Goal: Information Seeking & Learning: Learn about a topic

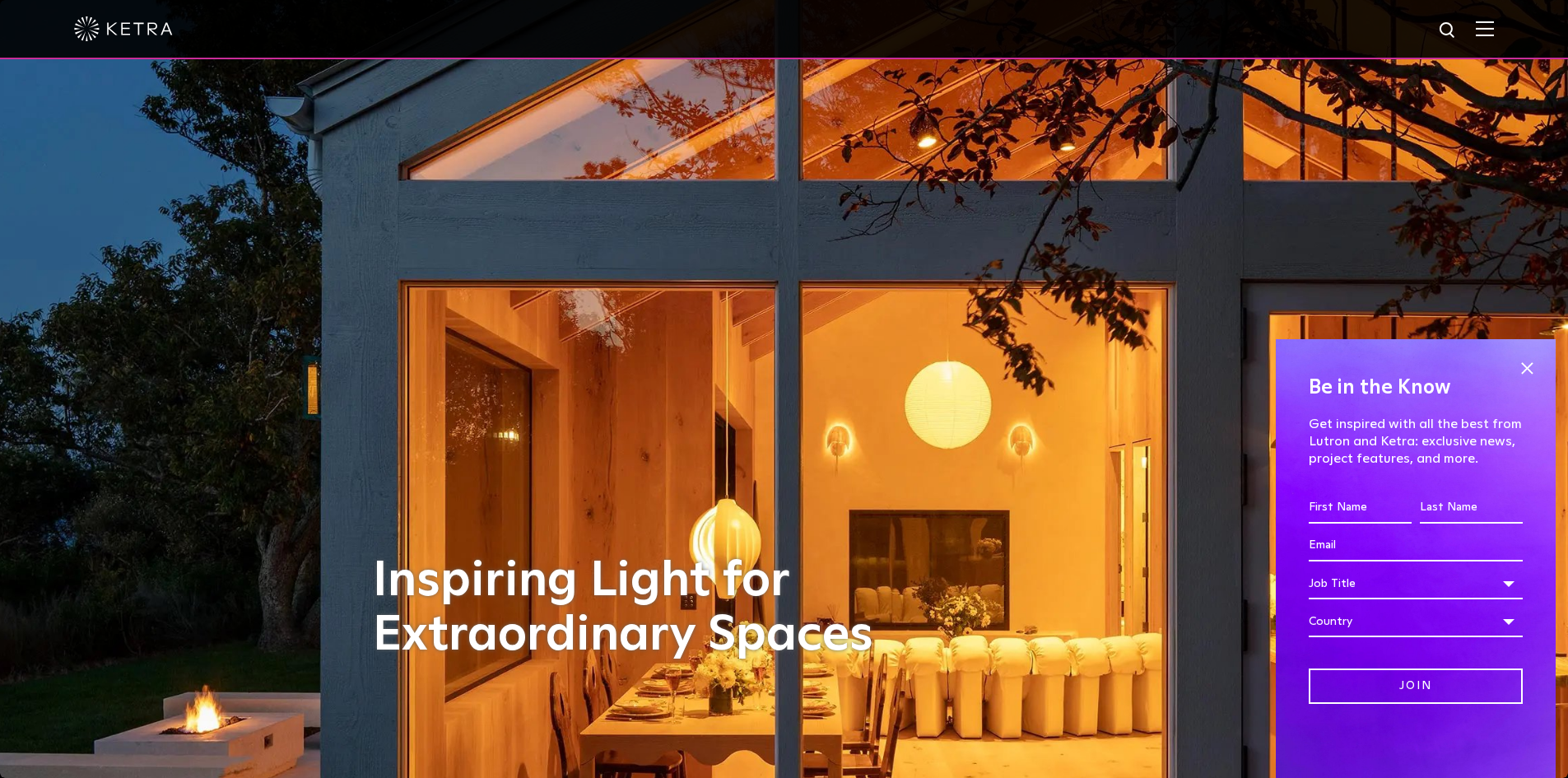
click at [1494, 27] on img at bounding box center [1485, 28] width 18 height 16
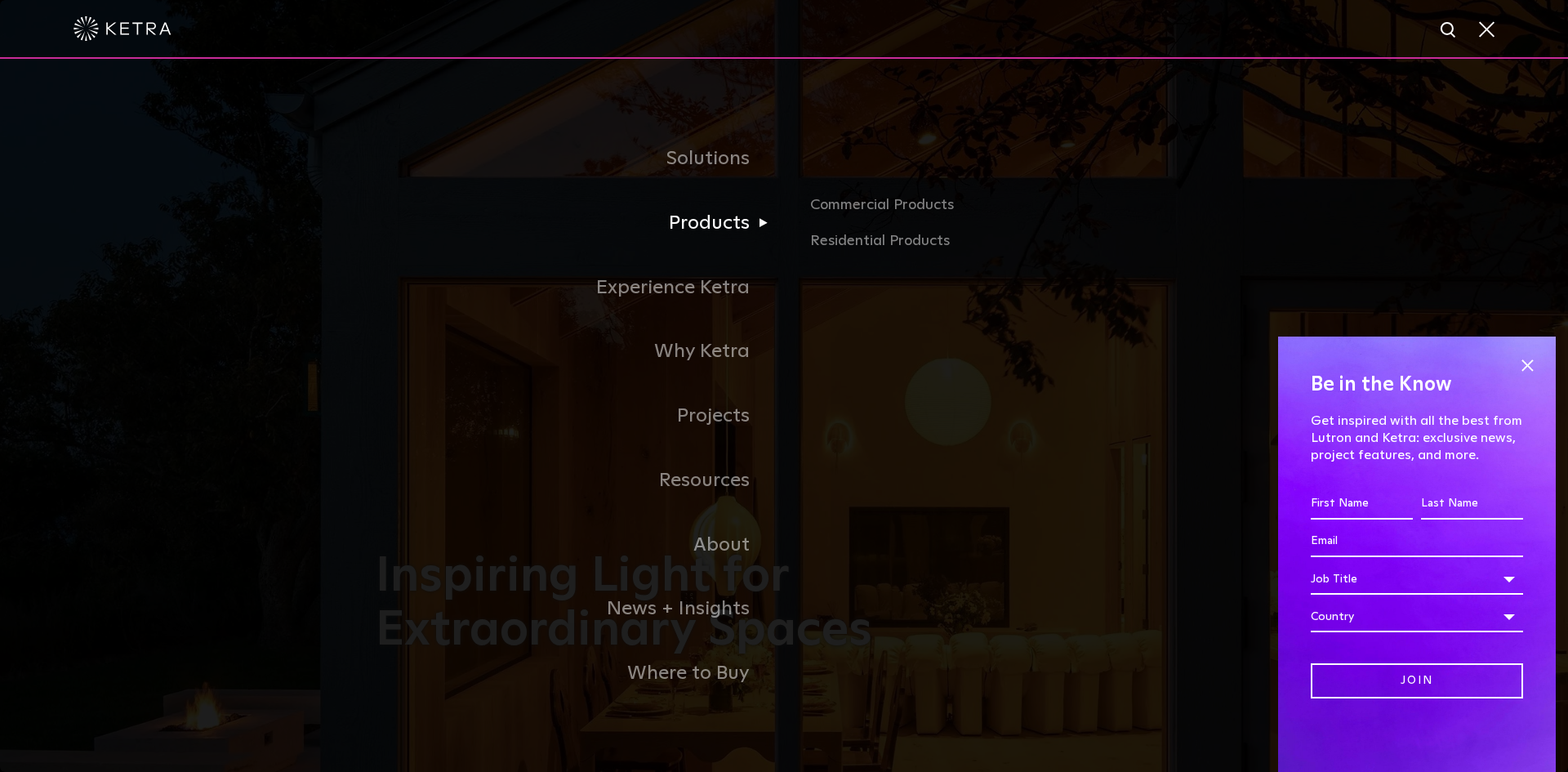
click at [702, 225] on link "Products" at bounding box center [580, 223] width 408 height 65
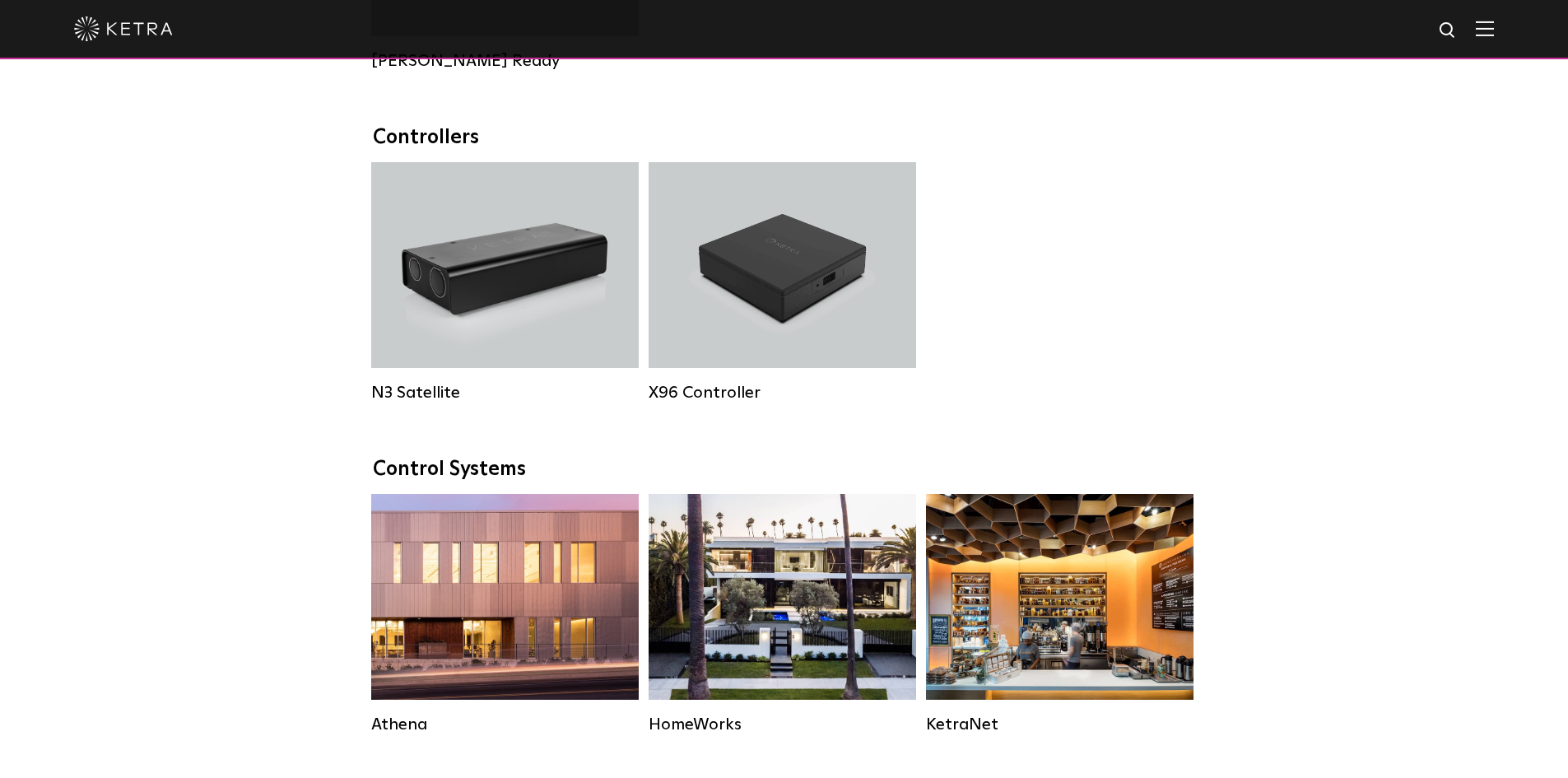
scroll to position [1564, 0]
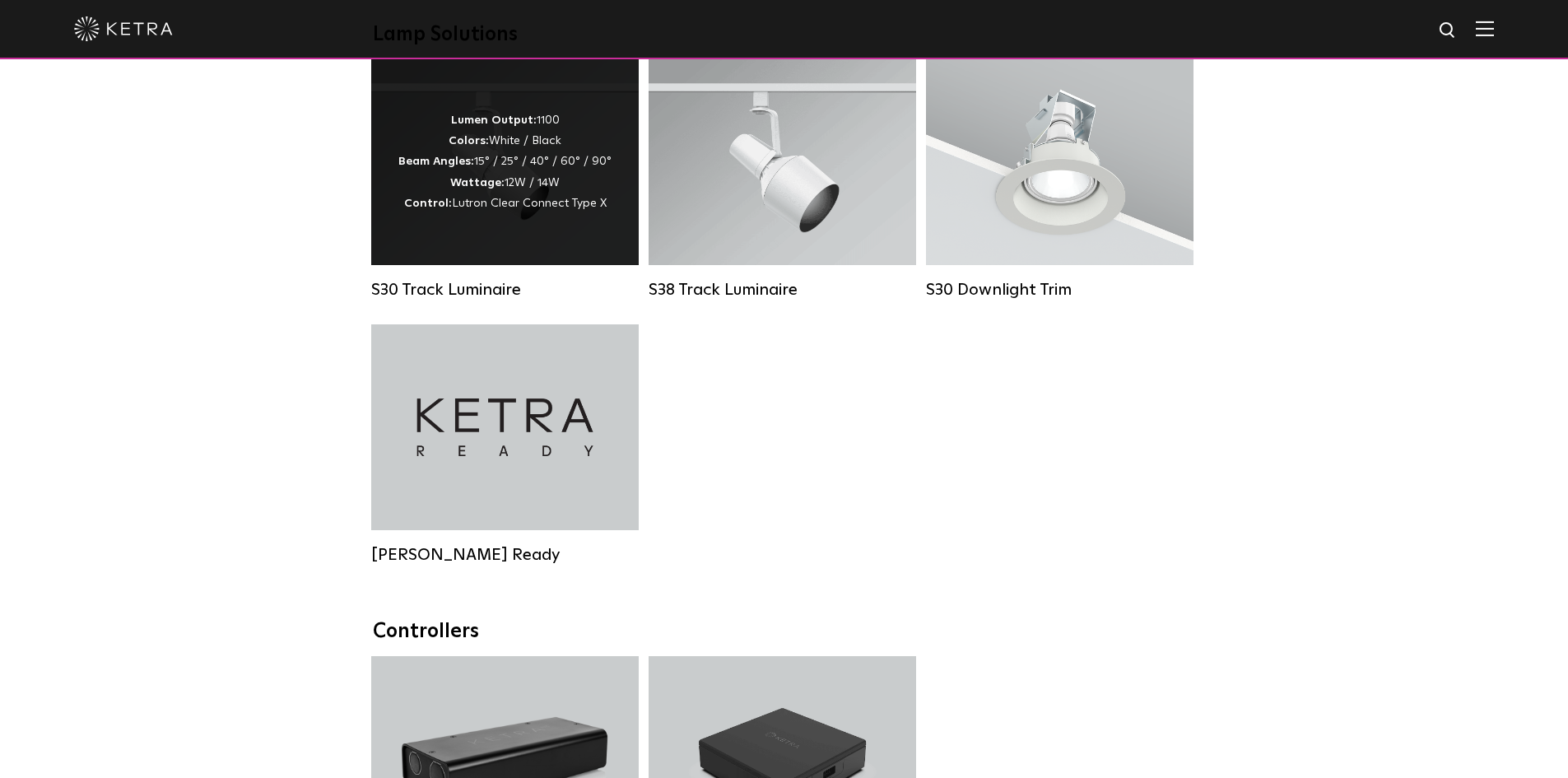
click at [473, 299] on div "S30 Track Luminaire" at bounding box center [505, 290] width 267 height 20
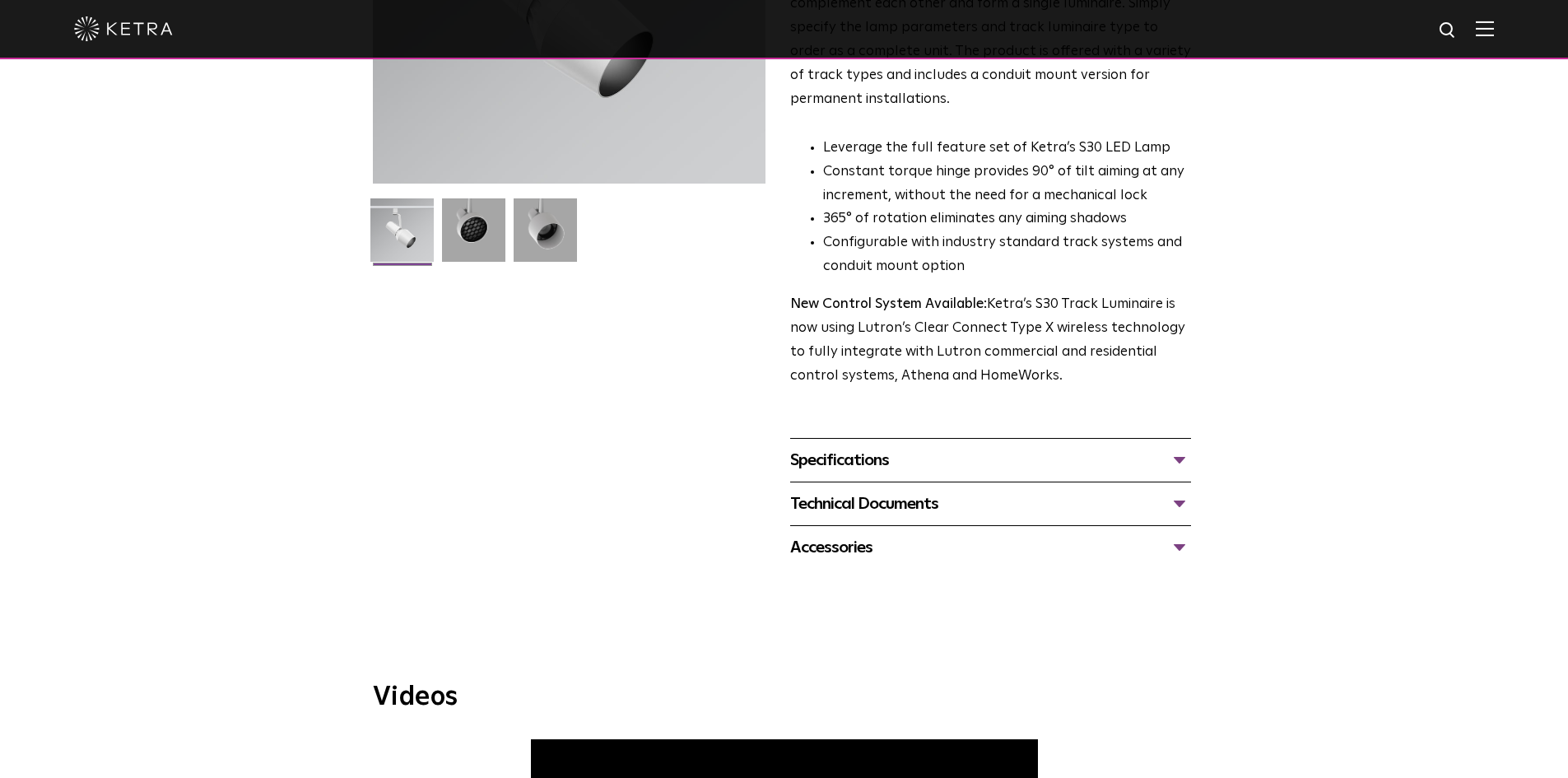
scroll to position [659, 0]
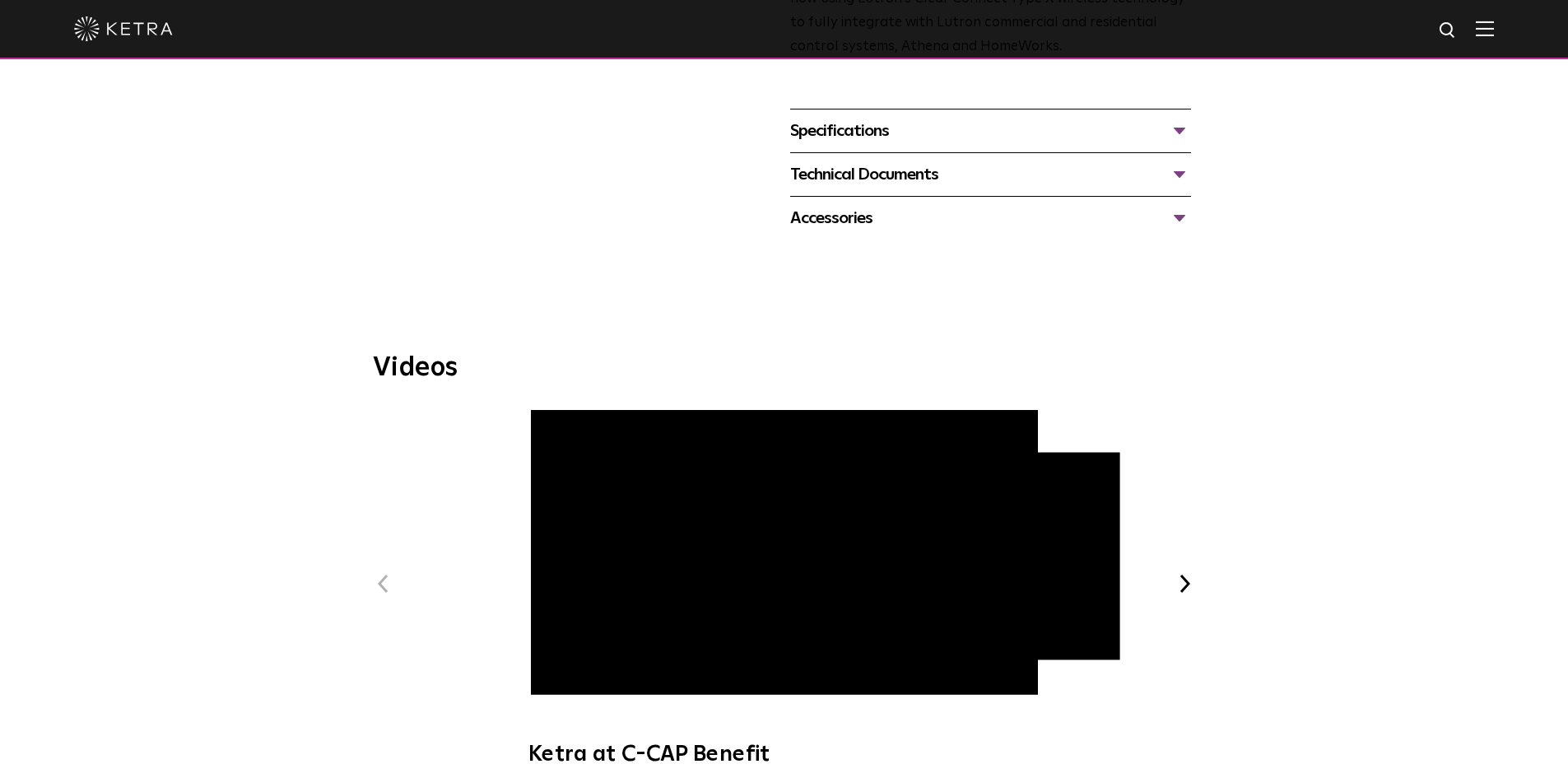
click at [1113, 161] on div "Technical Documents" at bounding box center [990, 175] width 401 height 27
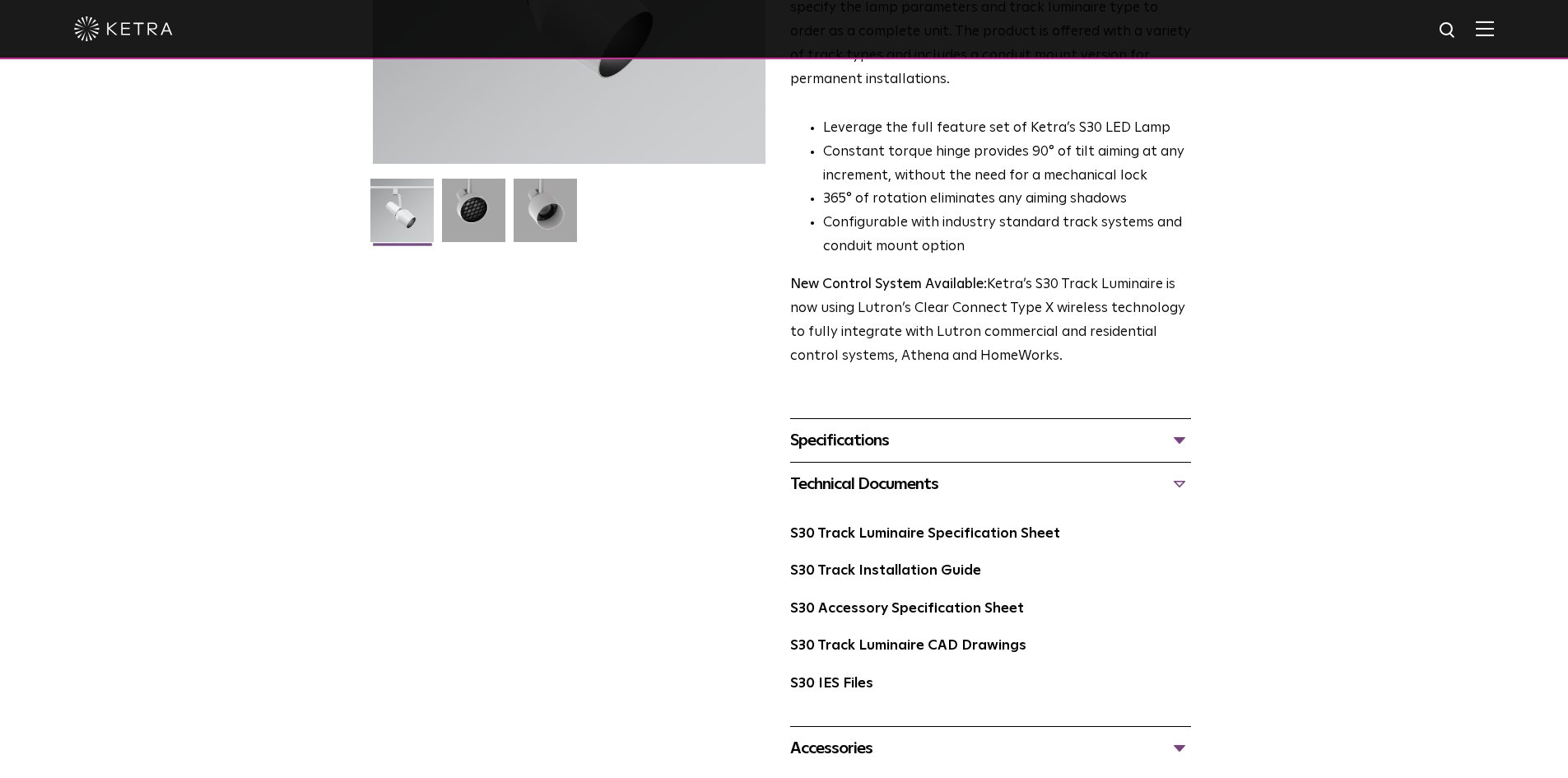
scroll to position [82, 0]
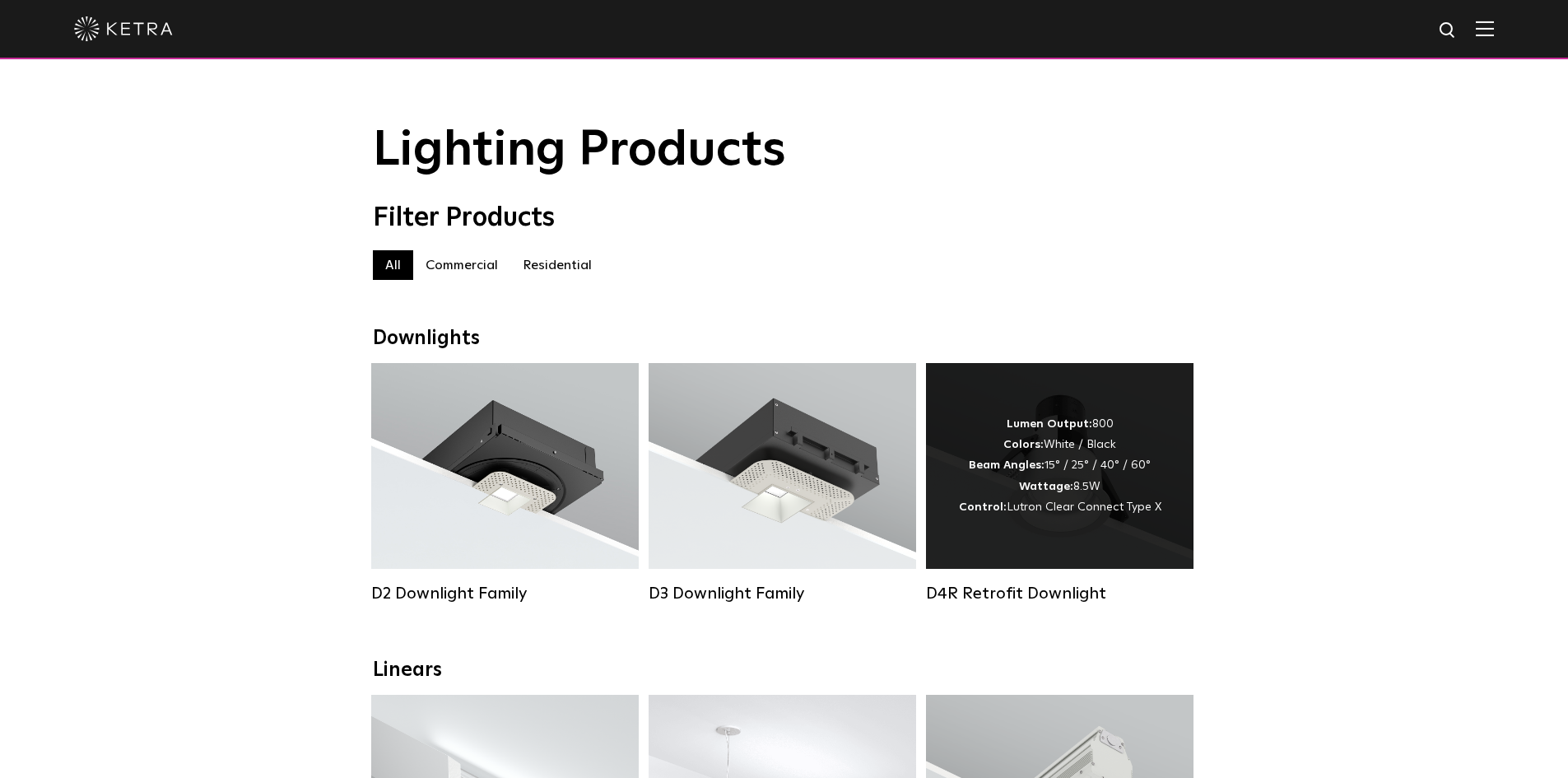
click at [1064, 506] on div "Lumen Output: 800 Colors: White / Black Beam Angles: 15° / 25° / 40° / 60° Watt…" at bounding box center [1060, 465] width 202 height 104
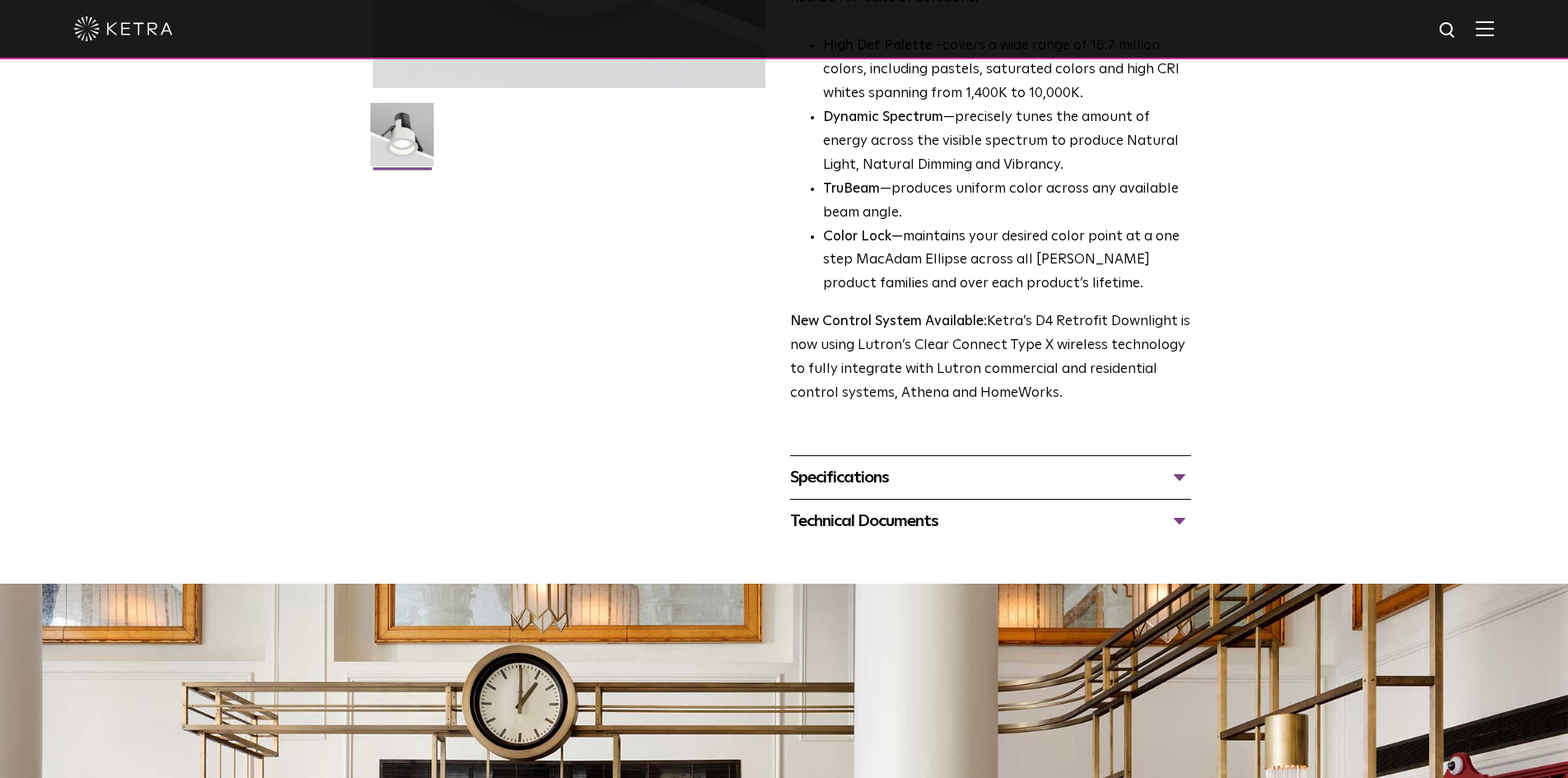
scroll to position [576, 0]
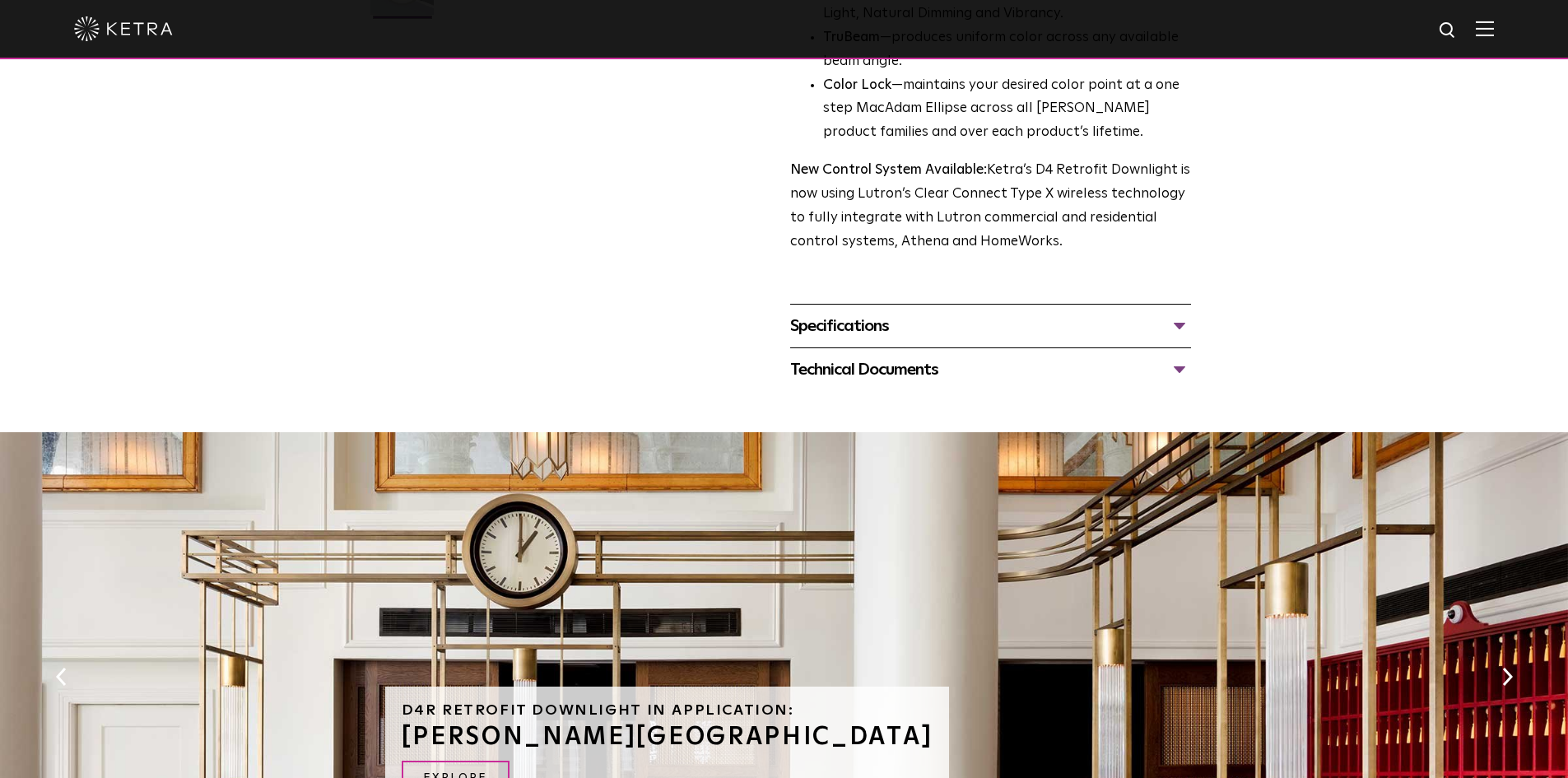
click at [863, 330] on div "Specifications" at bounding box center [990, 326] width 401 height 27
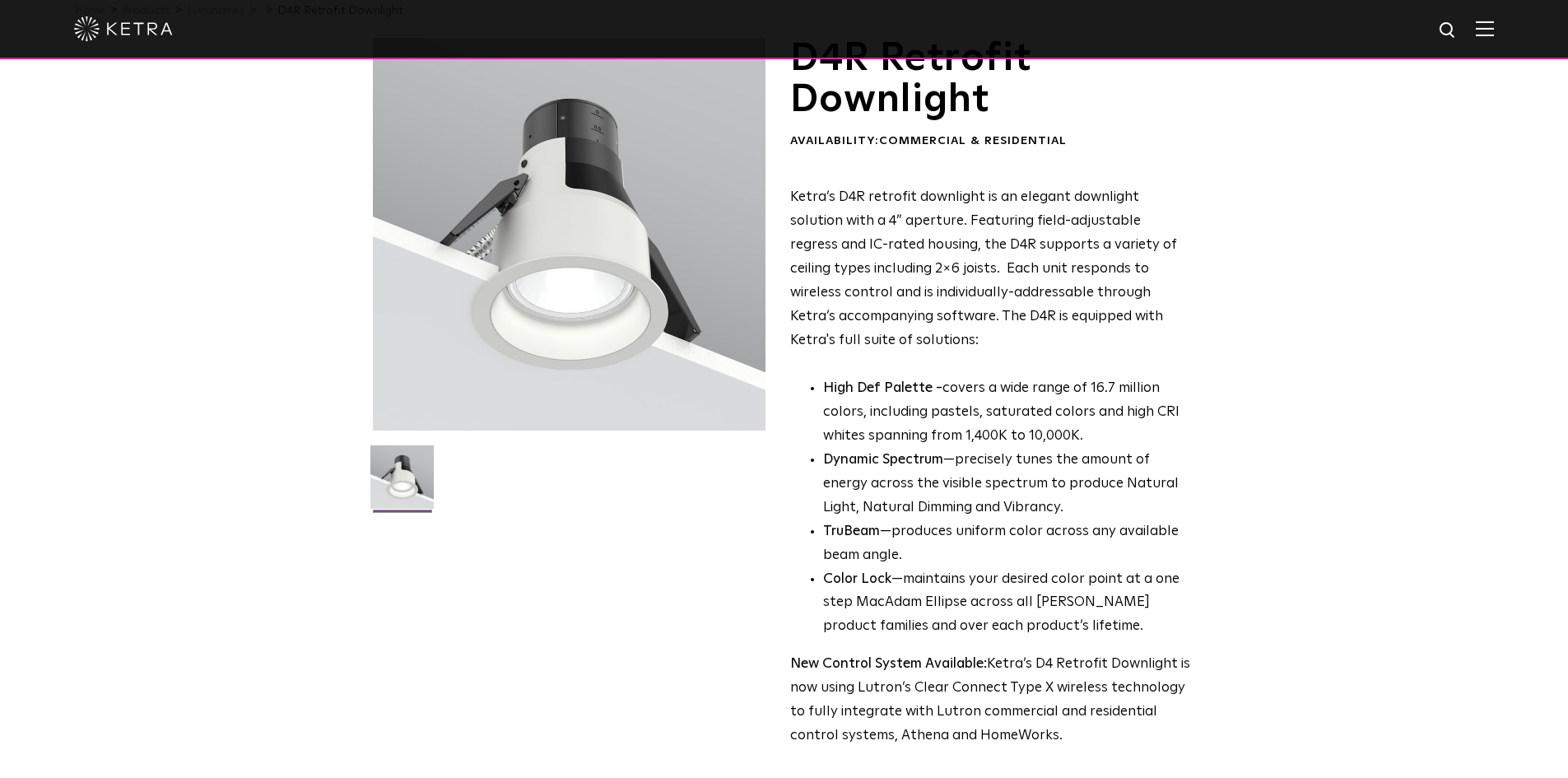
scroll to position [0, 0]
